Goal: Find specific page/section: Find specific page/section

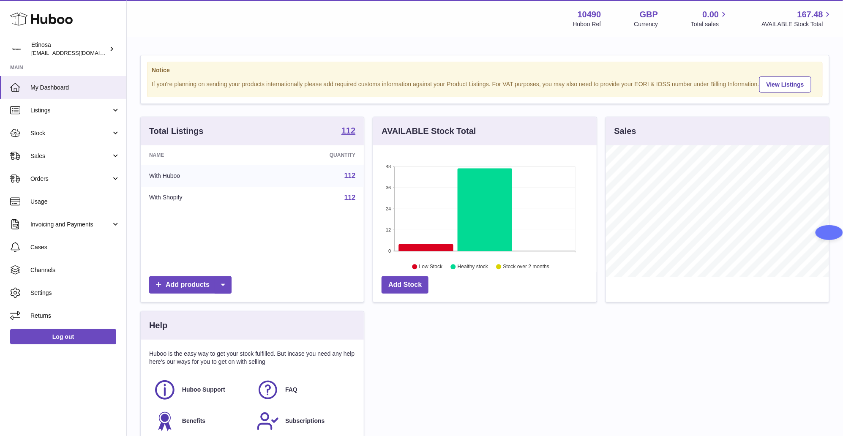
scroll to position [132, 223]
click at [44, 160] on link "Sales" at bounding box center [63, 155] width 126 height 23
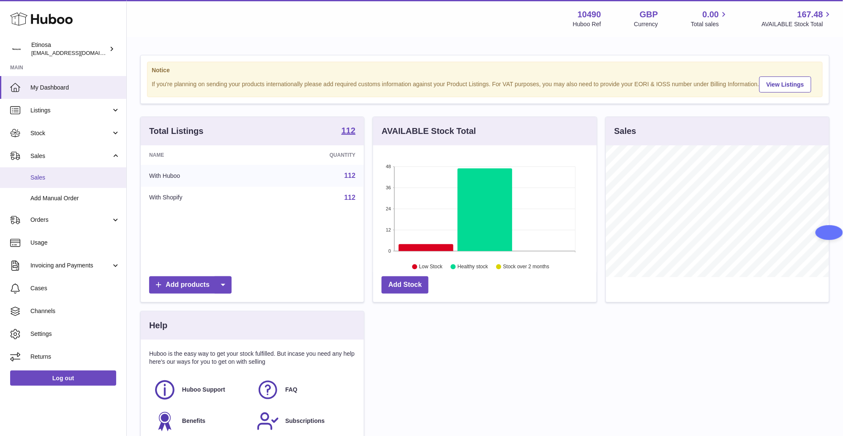
click at [81, 181] on link "Sales" at bounding box center [63, 177] width 126 height 21
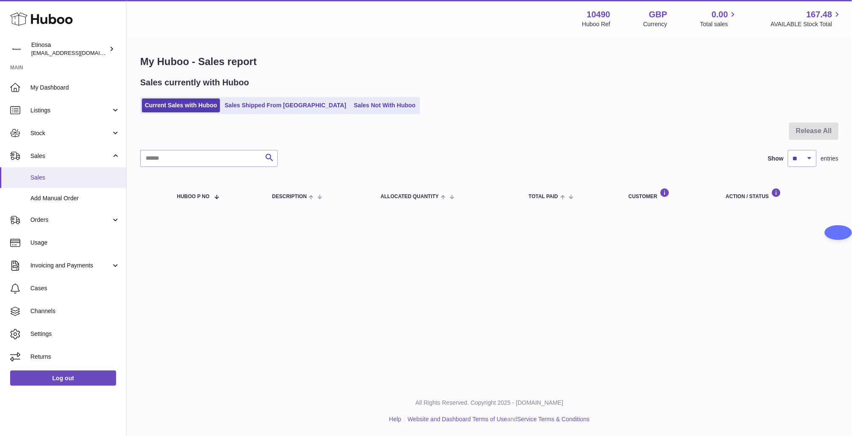
click at [67, 178] on span "Sales" at bounding box center [75, 178] width 90 height 8
click at [369, 100] on link "Sales Not With Huboo" at bounding box center [385, 105] width 68 height 14
